Goal: Obtain resource: Obtain resource

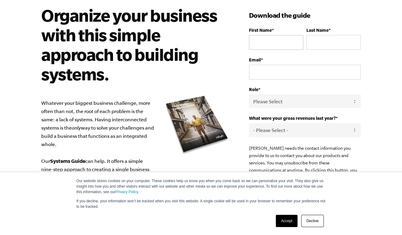
scroll to position [45, 0]
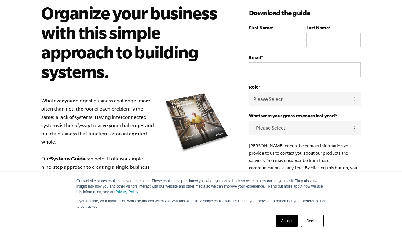
click at [286, 29] on label "First Name *" at bounding box center [276, 27] width 54 height 5
click at [286, 33] on input "First Name *" at bounding box center [276, 40] width 54 height 15
type input "[PERSON_NAME]"
type input "[EMAIL_ADDRESS][DOMAIN_NAME]"
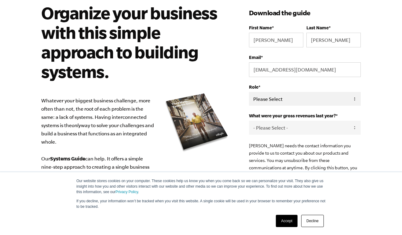
click at [290, 97] on select "Please Select Owner Partner / Co-Owner Executive Employee / Other" at bounding box center [305, 99] width 112 height 14
select select "Partner / Co-Owner"
click at [249, 92] on select "Please Select Owner Partner / Co-Owner Executive Employee / Other" at bounding box center [305, 99] width 112 height 14
click at [289, 126] on select "- Please Select - 0-75K 76-150K 151-275K 276-500K 501-750K 751-1M 1-2.5M 2.5-5M…" at bounding box center [305, 128] width 112 height 14
select select "5-10M"
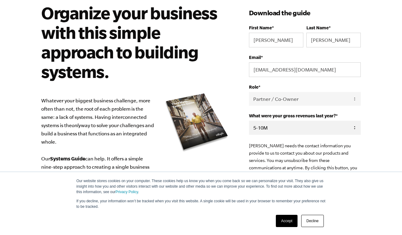
click at [249, 121] on select "- Please Select - 0-75K 76-150K 151-275K 276-500K 501-750K 751-1M 1-2.5M 2.5-5M…" at bounding box center [305, 128] width 112 height 14
click at [290, 217] on link "Accept" at bounding box center [287, 221] width 22 height 12
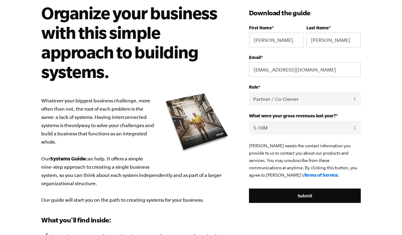
scroll to position [0, 0]
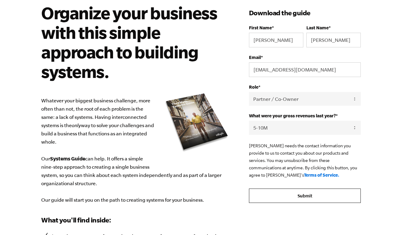
click at [287, 194] on input "Submit" at bounding box center [305, 195] width 112 height 15
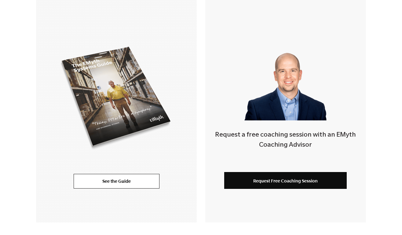
scroll to position [131, 0]
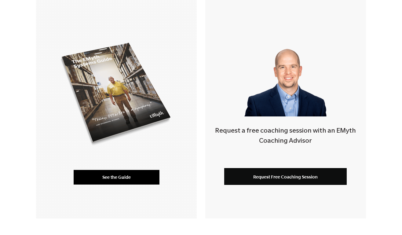
click at [151, 180] on link "See the Guide" at bounding box center [117, 177] width 86 height 15
